Goal: Task Accomplishment & Management: Complete application form

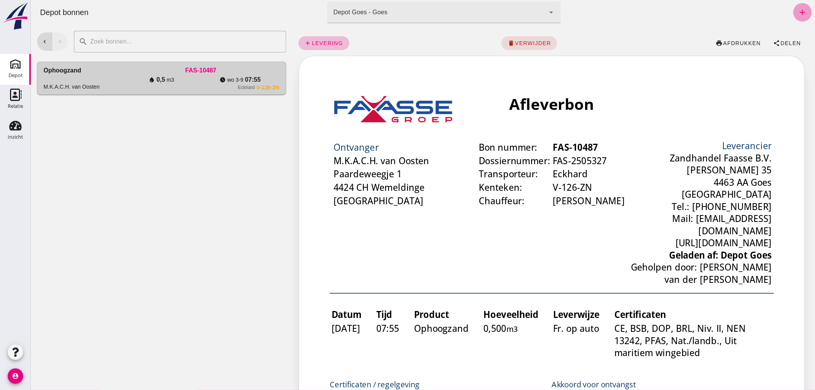
click at [797, 11] on icon "add" at bounding box center [801, 12] width 9 height 9
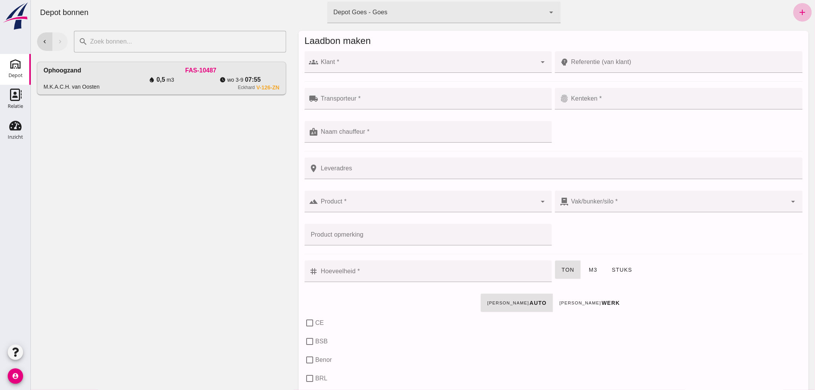
click input "Klant *"
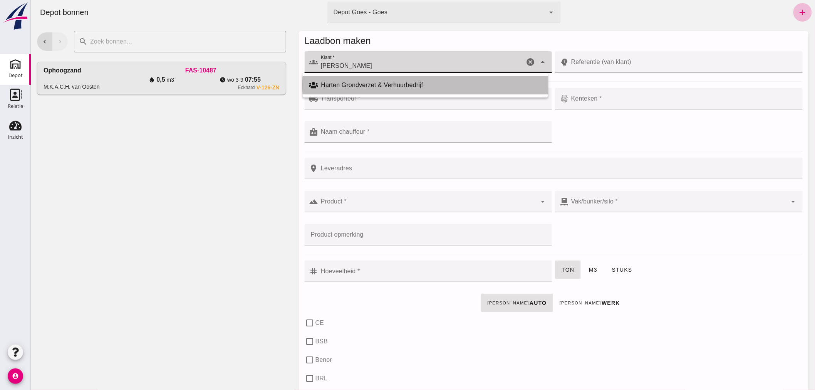
click div "Harten Grondverzet & Verhuurbedrijf"
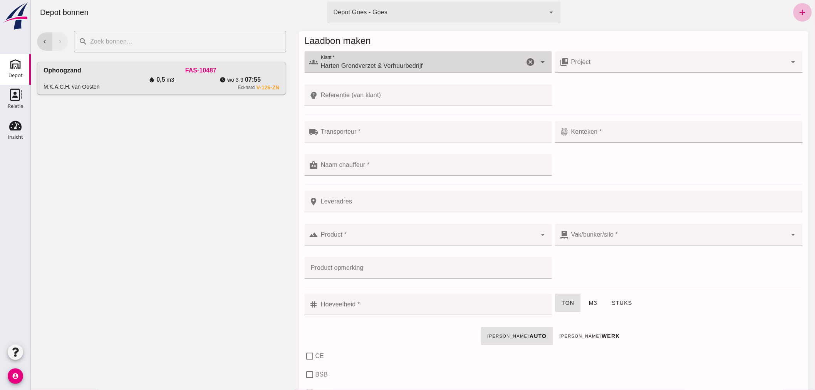
type input "Harten Grondverzet & Verhuurbedrijf"
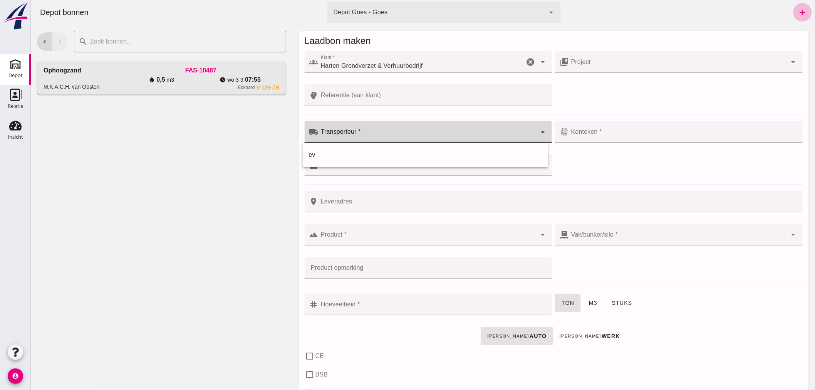
click div
click at [363, 151] on div "ev" at bounding box center [424, 154] width 233 height 9
type input "ev"
click input "Kenteken *"
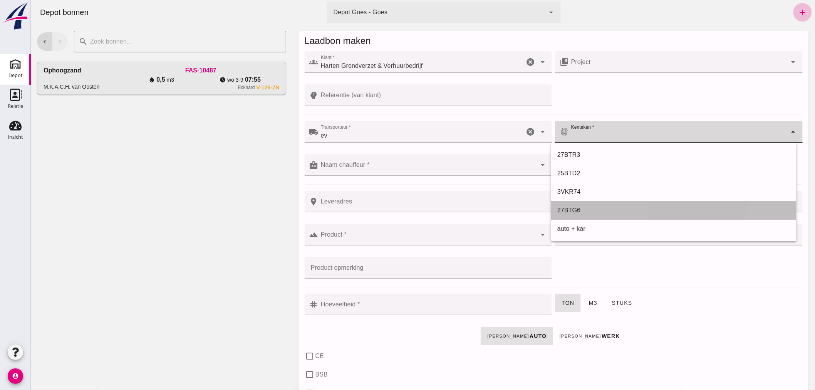
click at [568, 206] on div "27BTG6" at bounding box center [673, 210] width 233 height 9
type input "27BTG6"
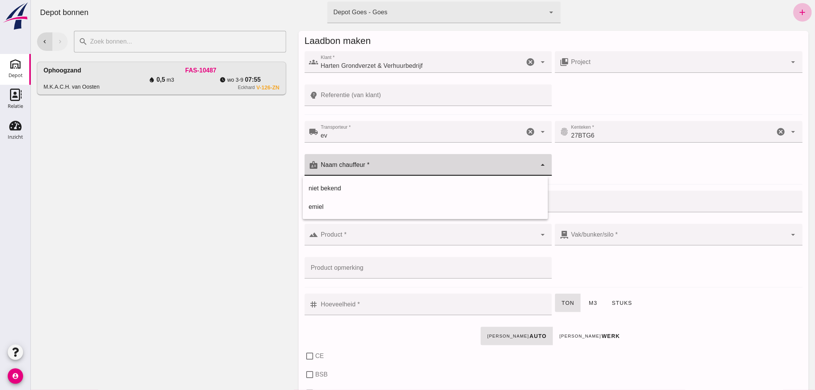
click div
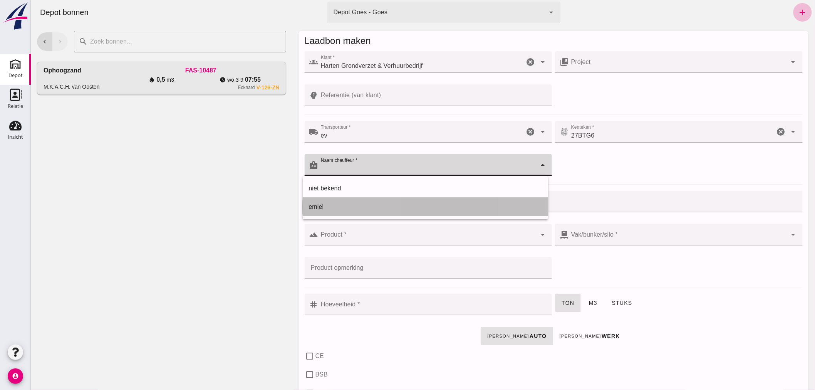
click div "emiel"
type input "emiel"
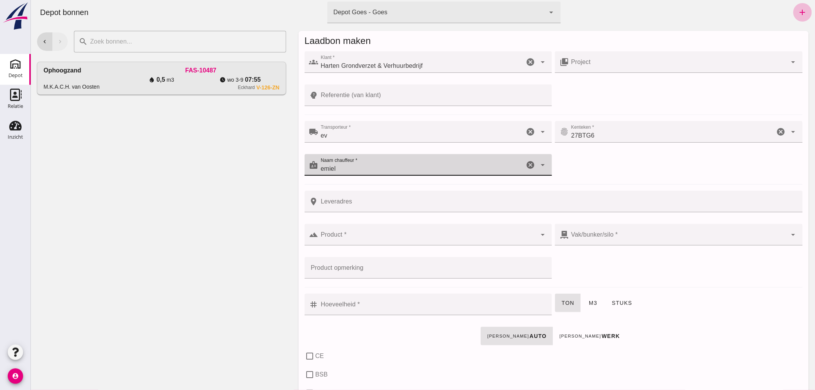
click div
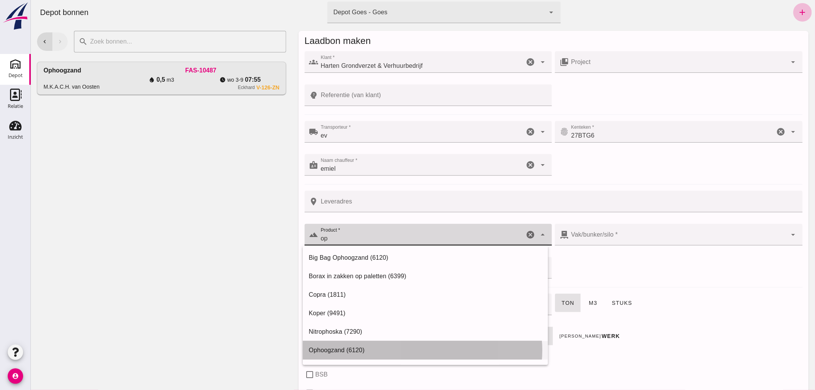
click div "Ophoogzand (6120)"
type input "Ophoogzand (6120)"
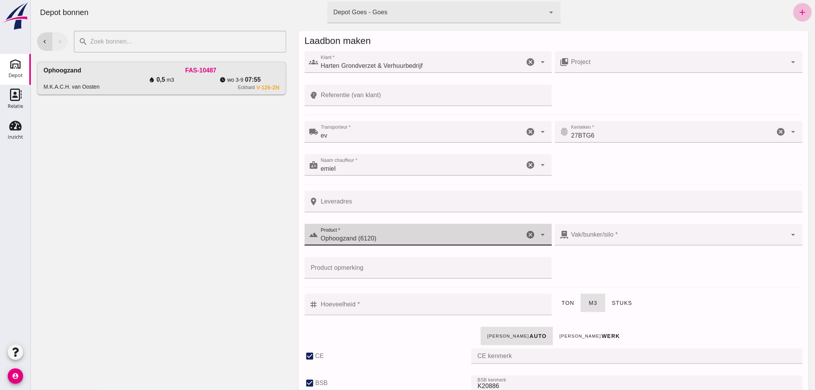
type input "38"
checkbox input "true"
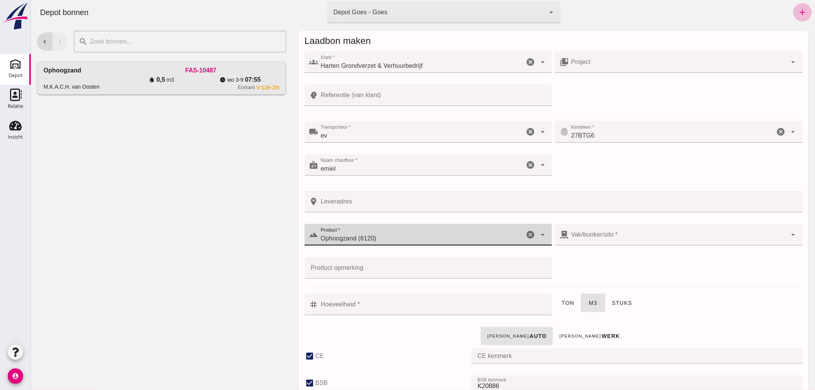
type input "40"
checkbox input "true"
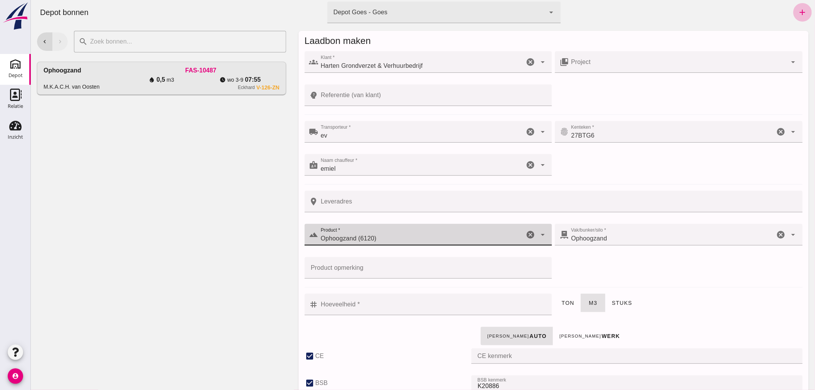
type input "Ophoogzand (6120)"
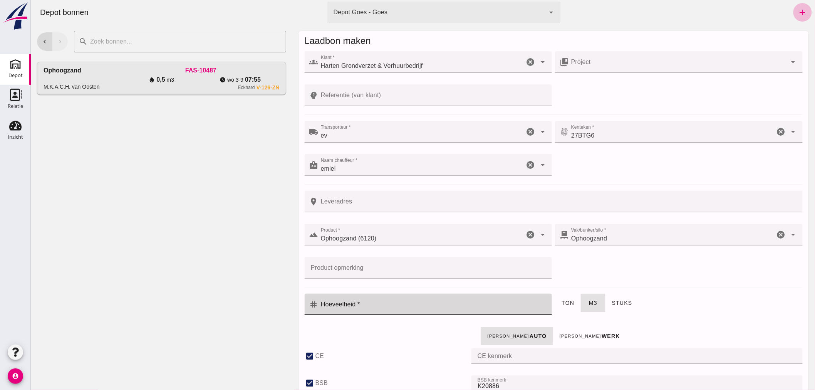
click input "Hoeveelheid *"
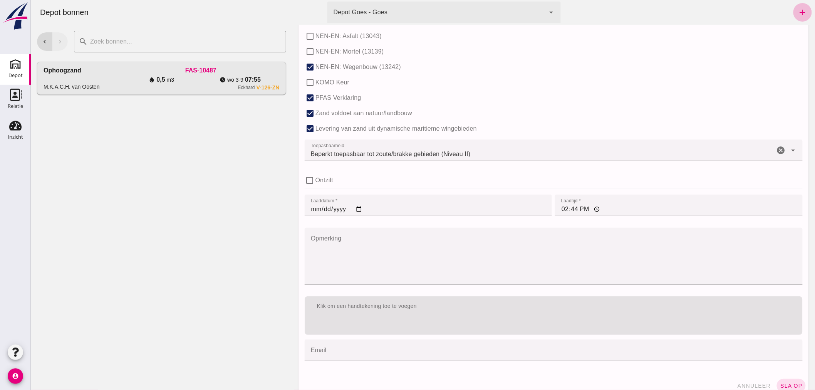
scroll to position [473, 0]
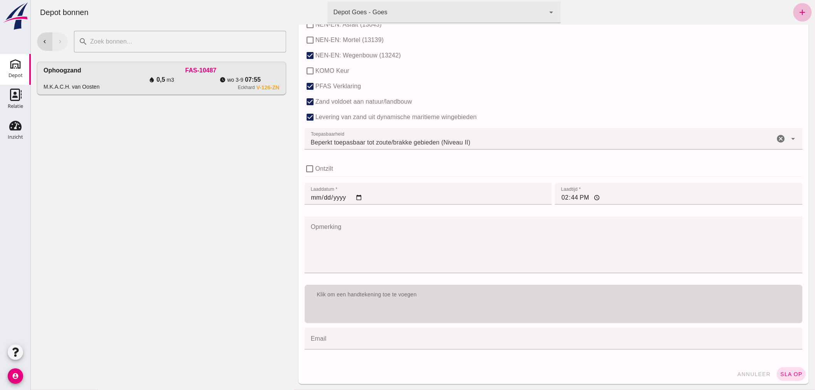
type input "10"
click at [484, 291] on div "Klik om een handtekening toe te voegen" at bounding box center [552, 295] width 485 height 8
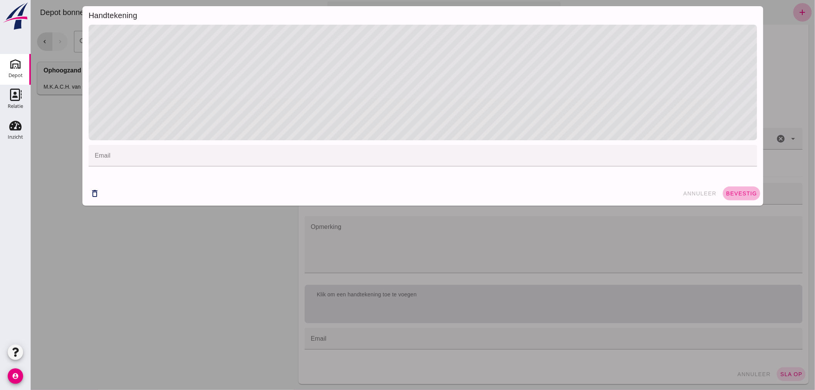
click span "bevestig"
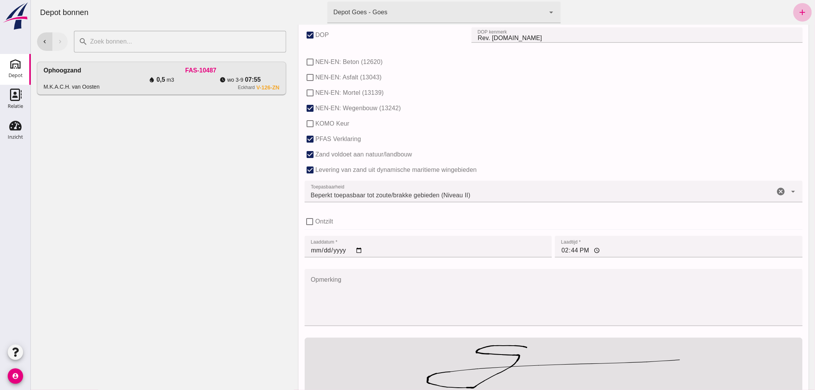
scroll to position [493, 0]
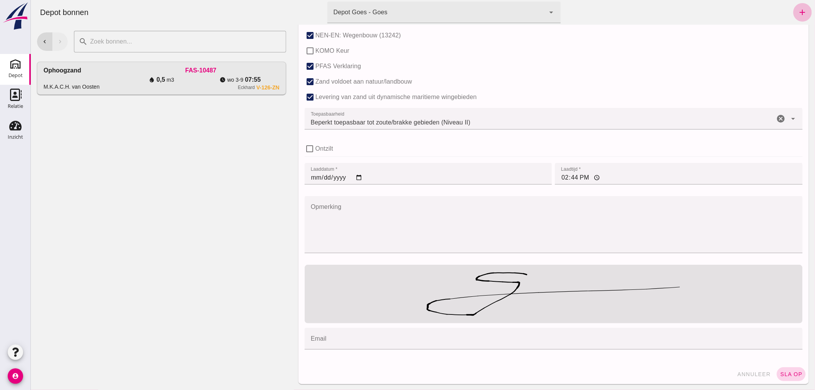
click span "sla op"
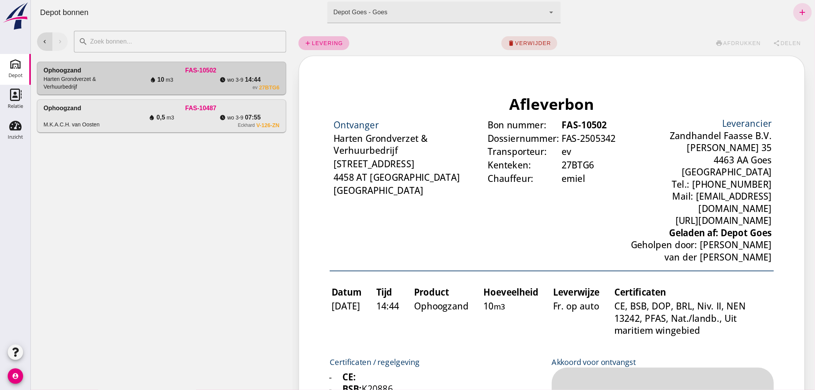
scroll to position [0, 0]
click span "Delen"
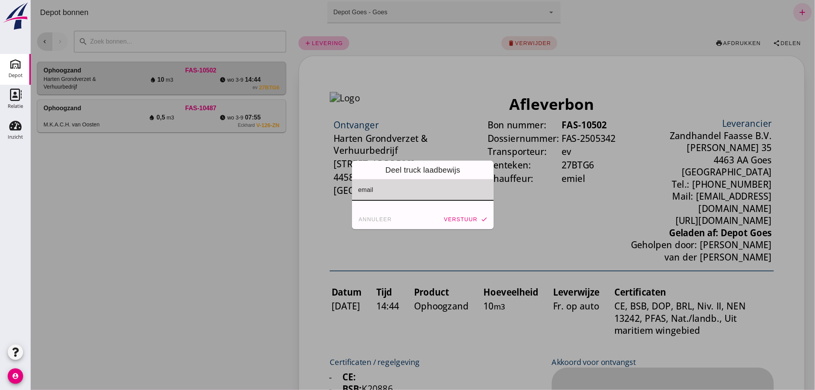
click input "email"
click span "annuleer"
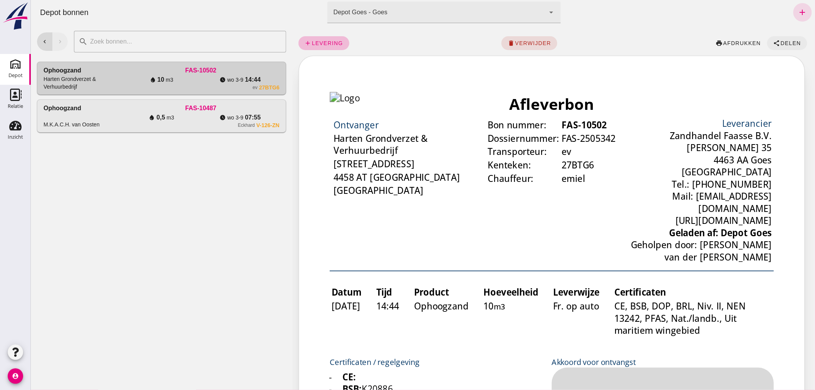
click span "Delen"
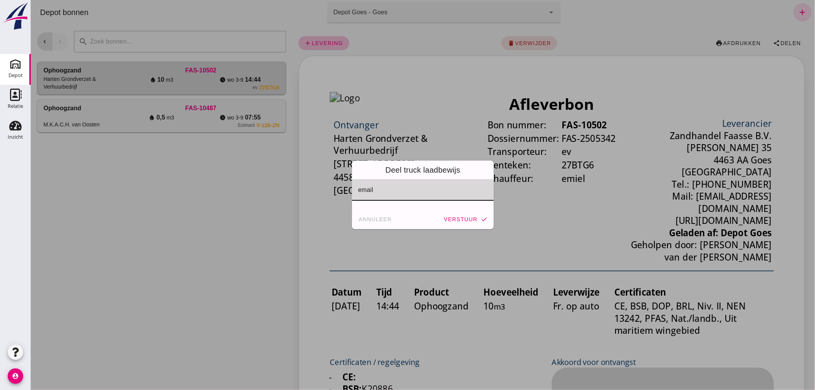
click input "email"
type input "info@[PERSON_NAME]"
click input "email"
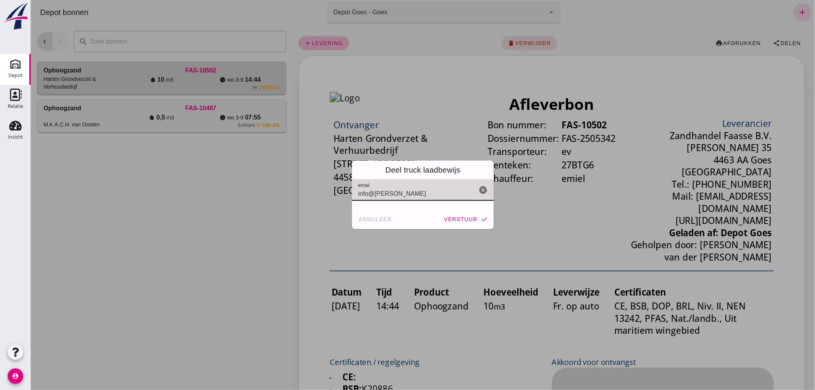
click input "email"
click icon "cancel"
click input "email"
type input "[EMAIL_ADDRESS][DOMAIN_NAME]"
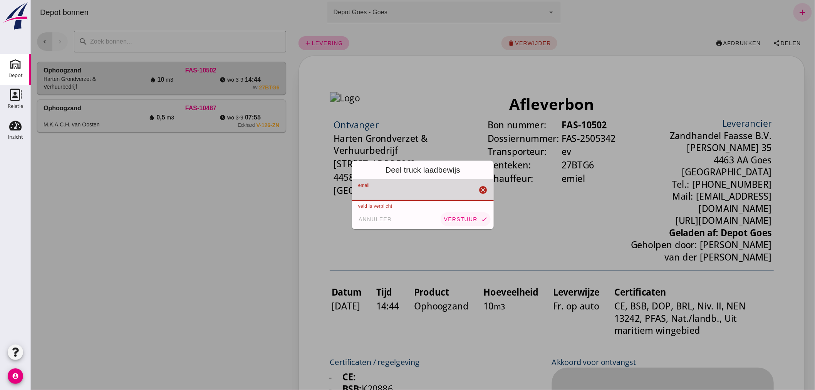
click span "verstuur"
